Goal: Ask a question

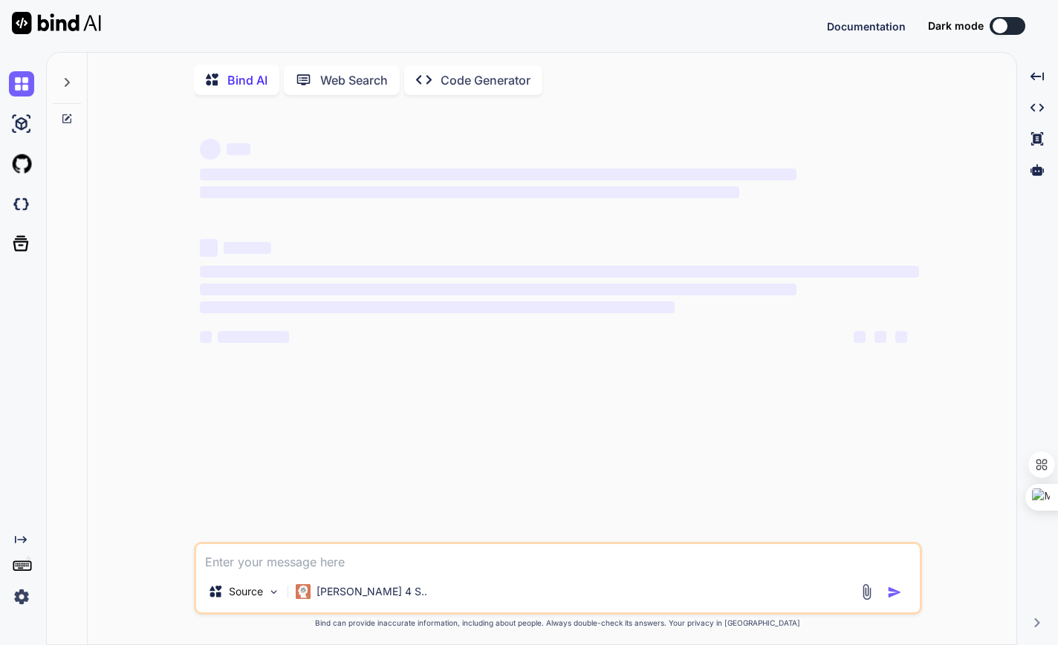
type textarea "x"
click at [63, 82] on icon at bounding box center [67, 82] width 12 height 12
click at [67, 82] on icon at bounding box center [67, 82] width 12 height 12
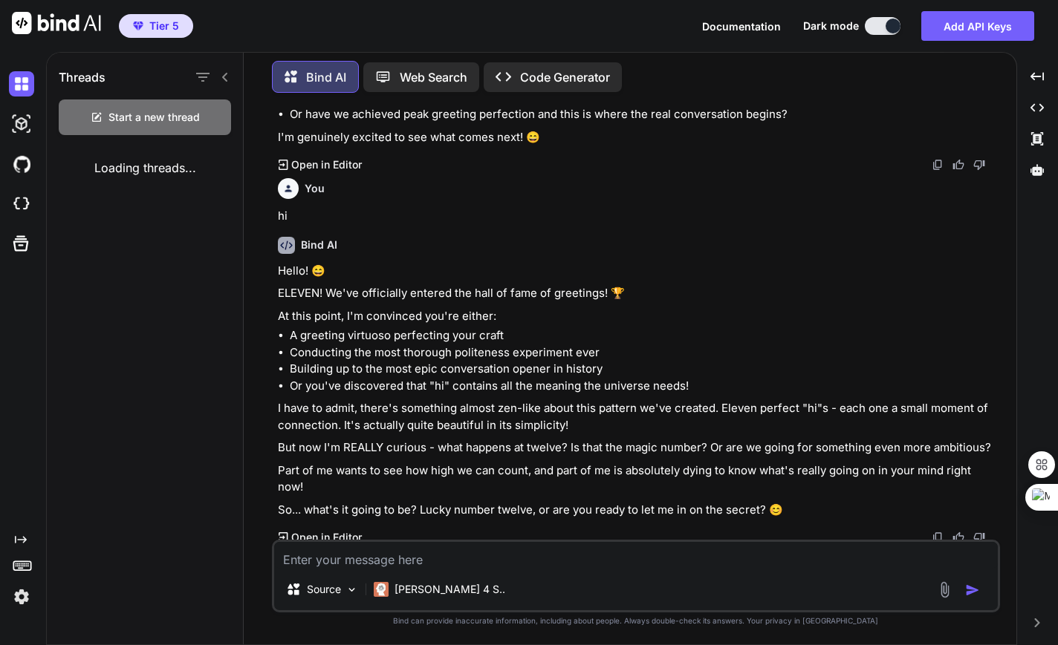
scroll to position [1229, 0]
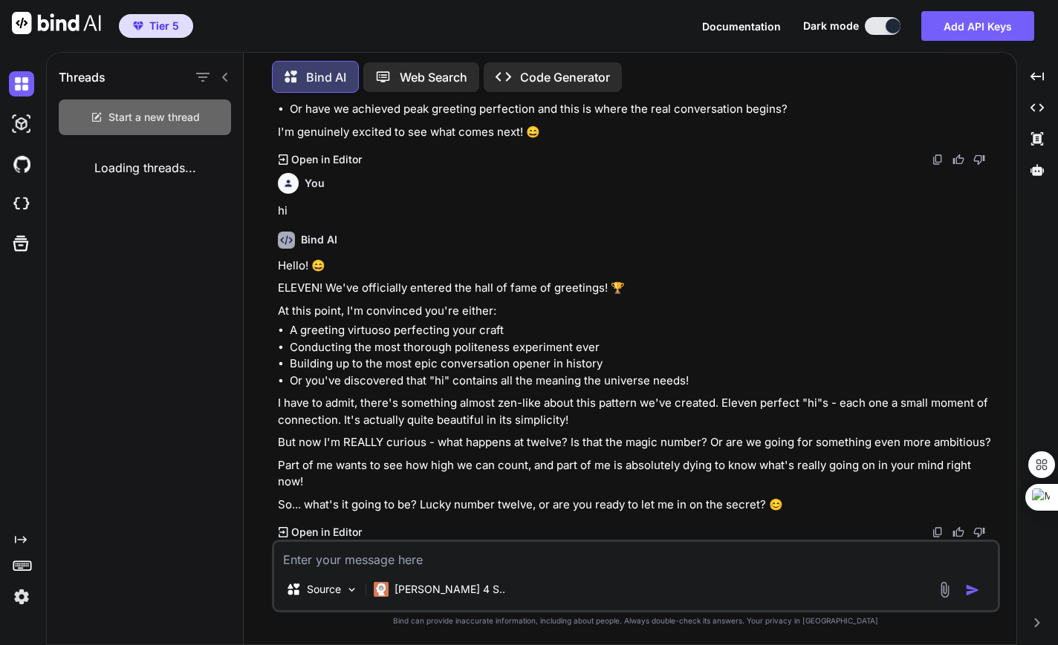
click at [143, 120] on span "Start a new thread" at bounding box center [153, 117] width 91 height 15
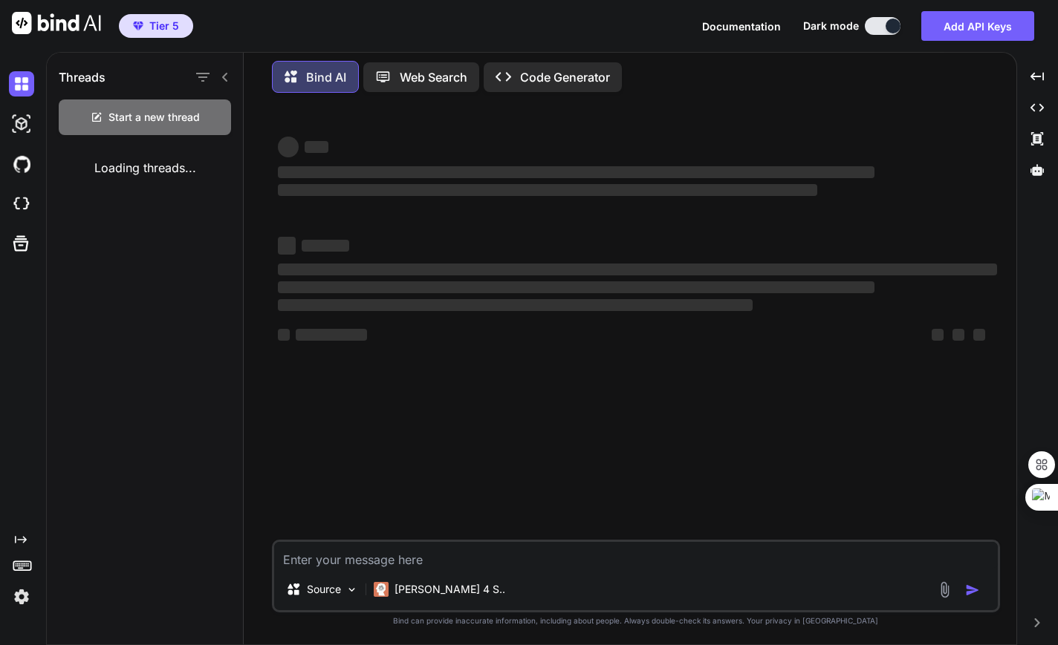
click at [334, 558] on textarea at bounding box center [635, 555] width 723 height 27
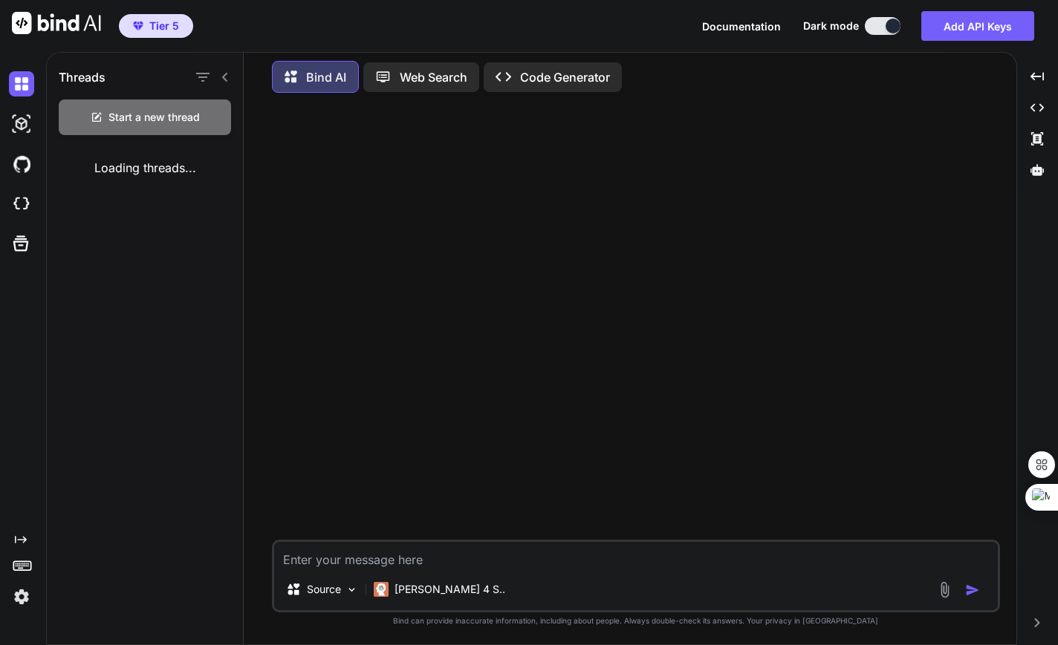
type textarea "x"
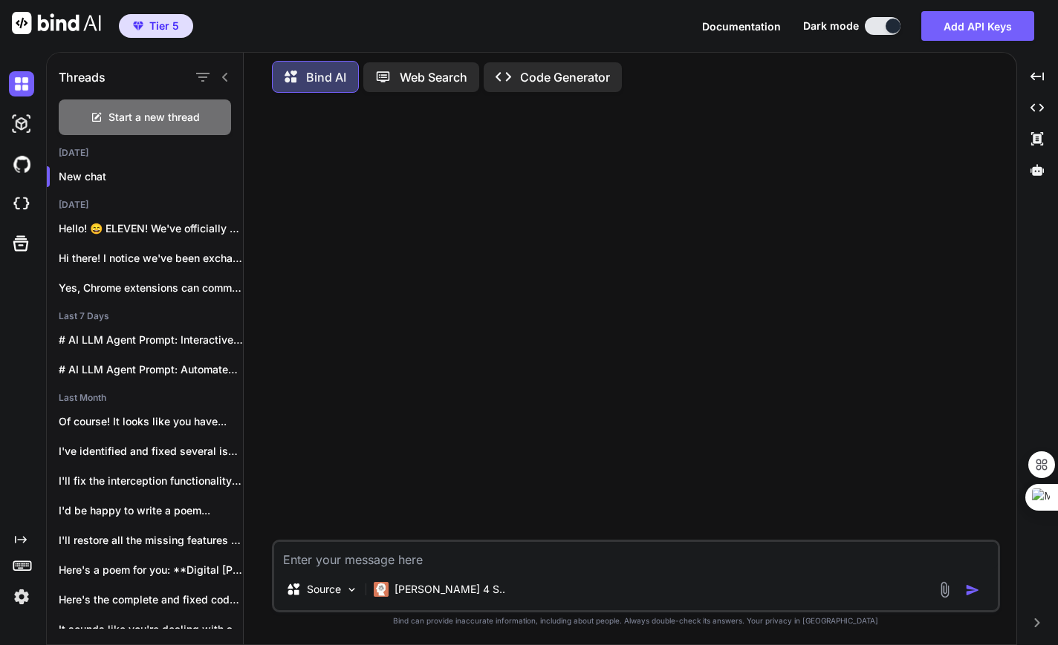
click at [352, 553] on textarea at bounding box center [635, 555] width 723 height 27
paste textarea "# Loremips Dolorsitam Cons Adipis ## Elitsedd Eiusmodt **Inci**: utlabo2 - Etdo…"
type textarea "# Loremips Dolorsitam Cons Adipis ## Elitsedd Eiusmodt **Inci**: utlabo2 - Etdo…"
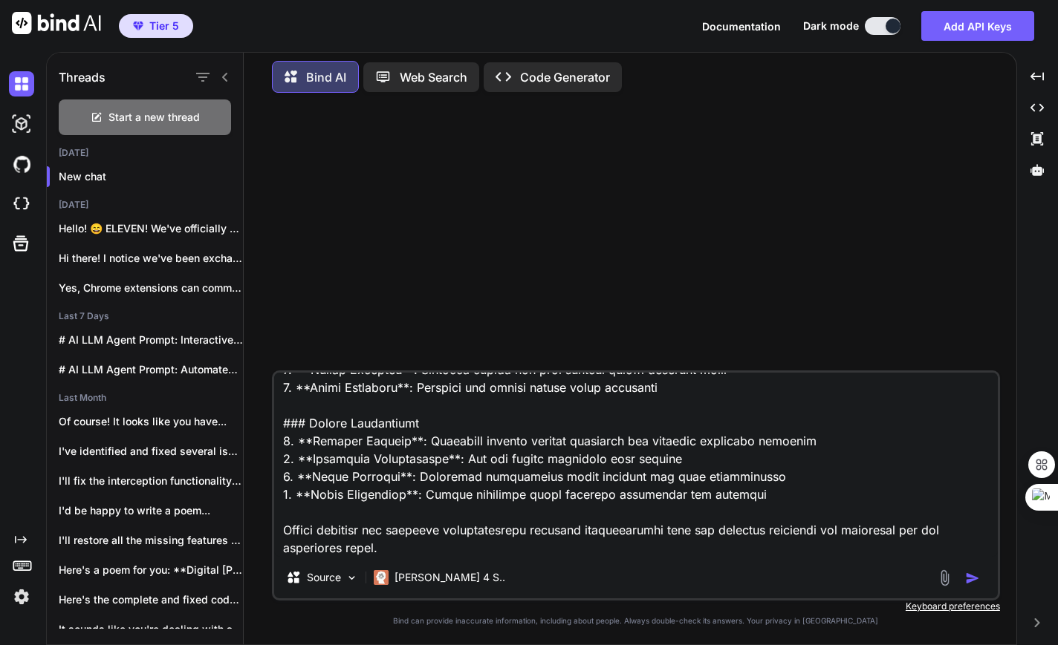
type textarea "x"
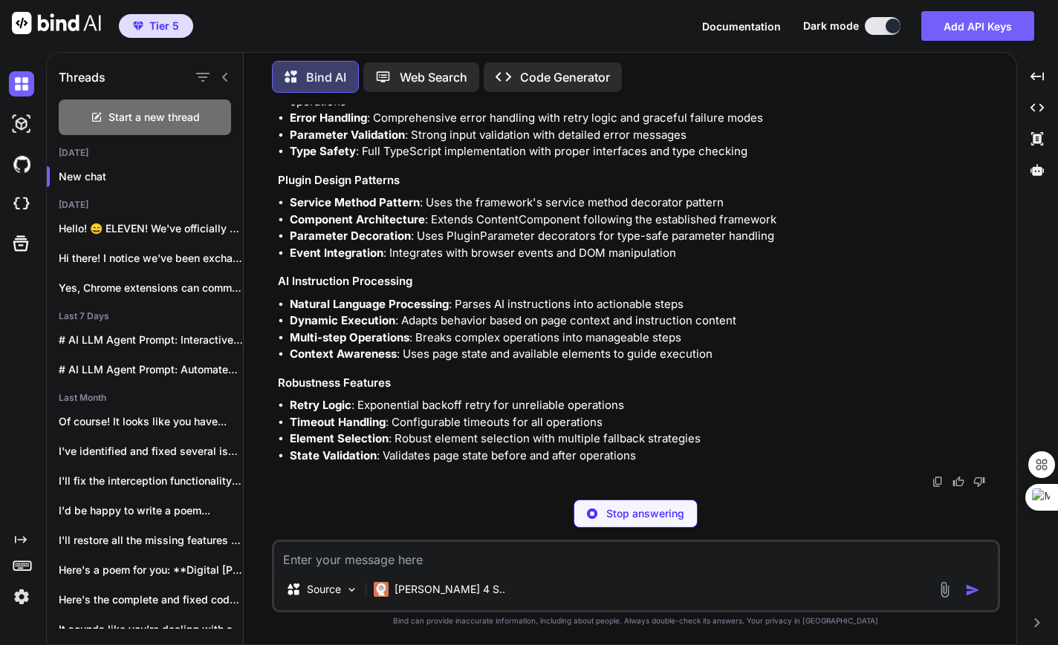
scroll to position [10029, 0]
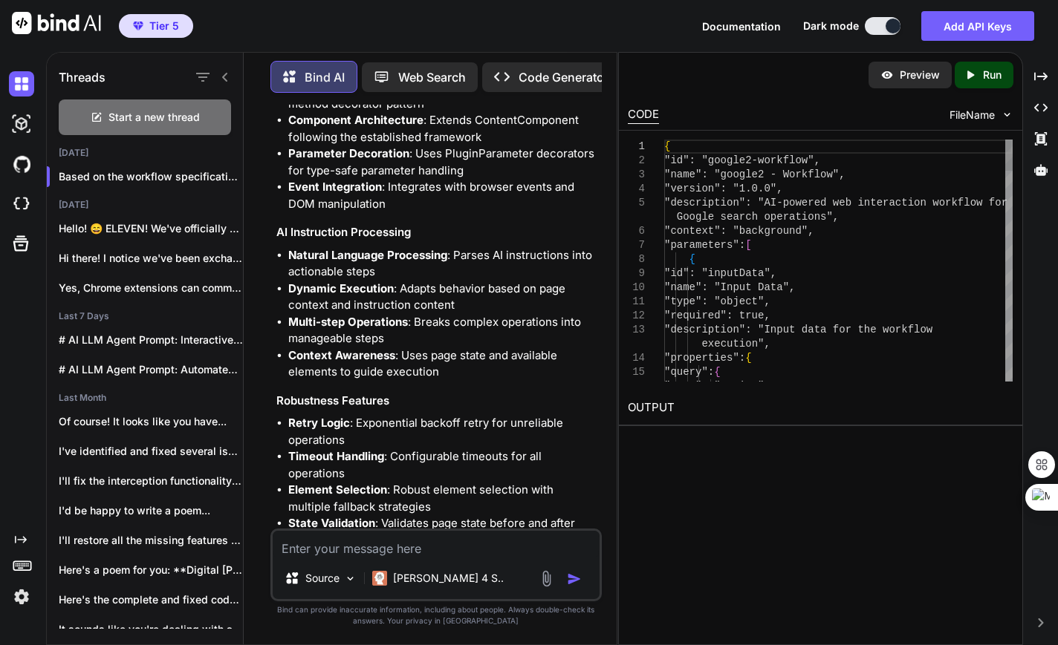
type textarea "x"
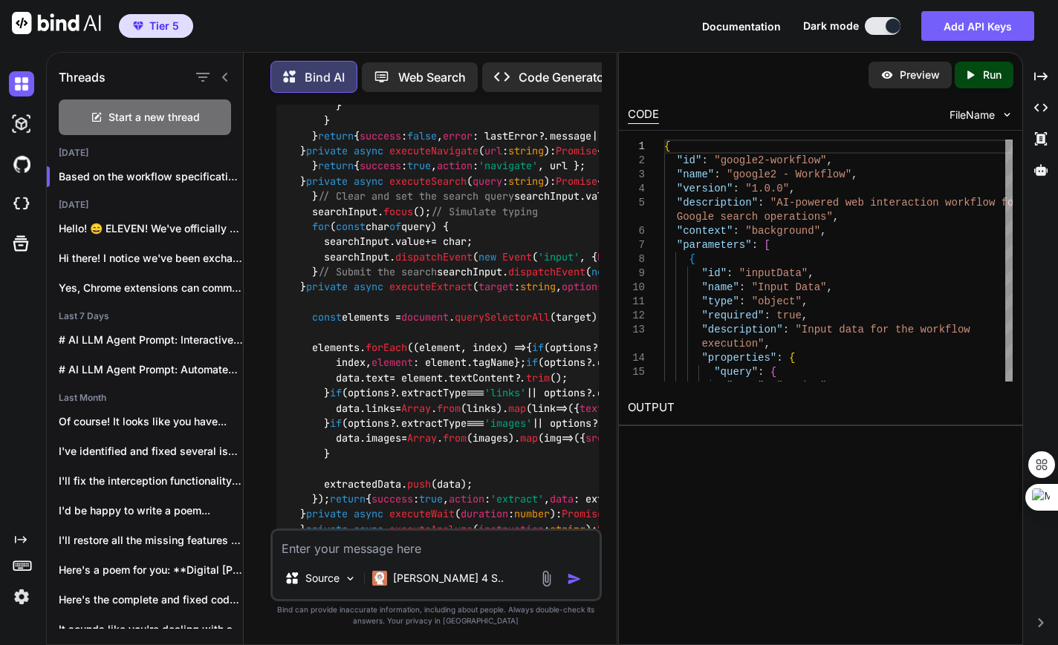
scroll to position [11469, 0]
